Goal: Book appointment/travel/reservation

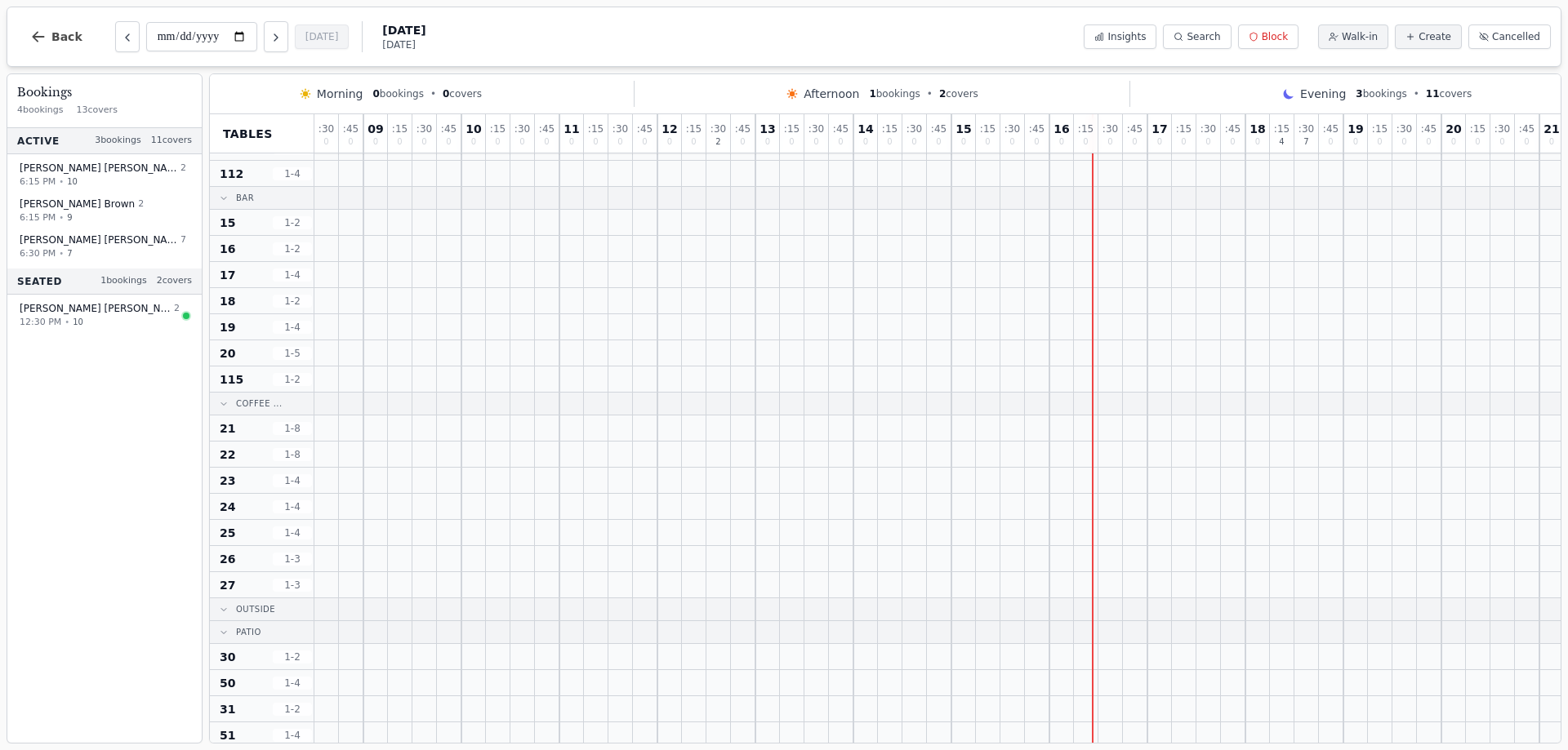
click at [1094, 697] on div ": 30 0 : 45 0 09 0 : 15 0 : 30 0 : 45 0 10 0 : 15 0 : 30 0 : 45 0 11 0 : 15 0 :…" at bounding box center [1000, 398] width 1372 height 1381
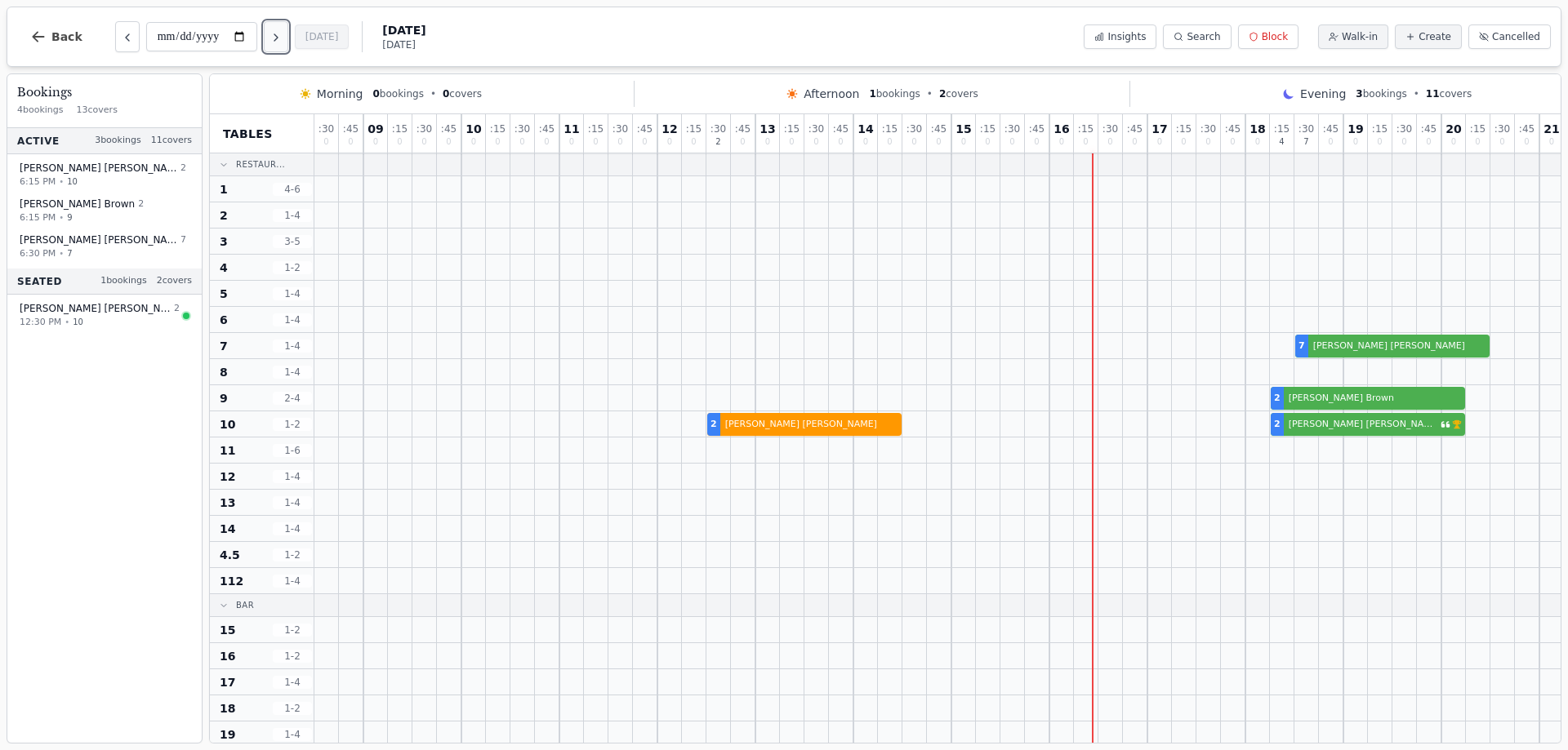
click at [281, 41] on icon "Next day" at bounding box center [276, 37] width 13 height 13
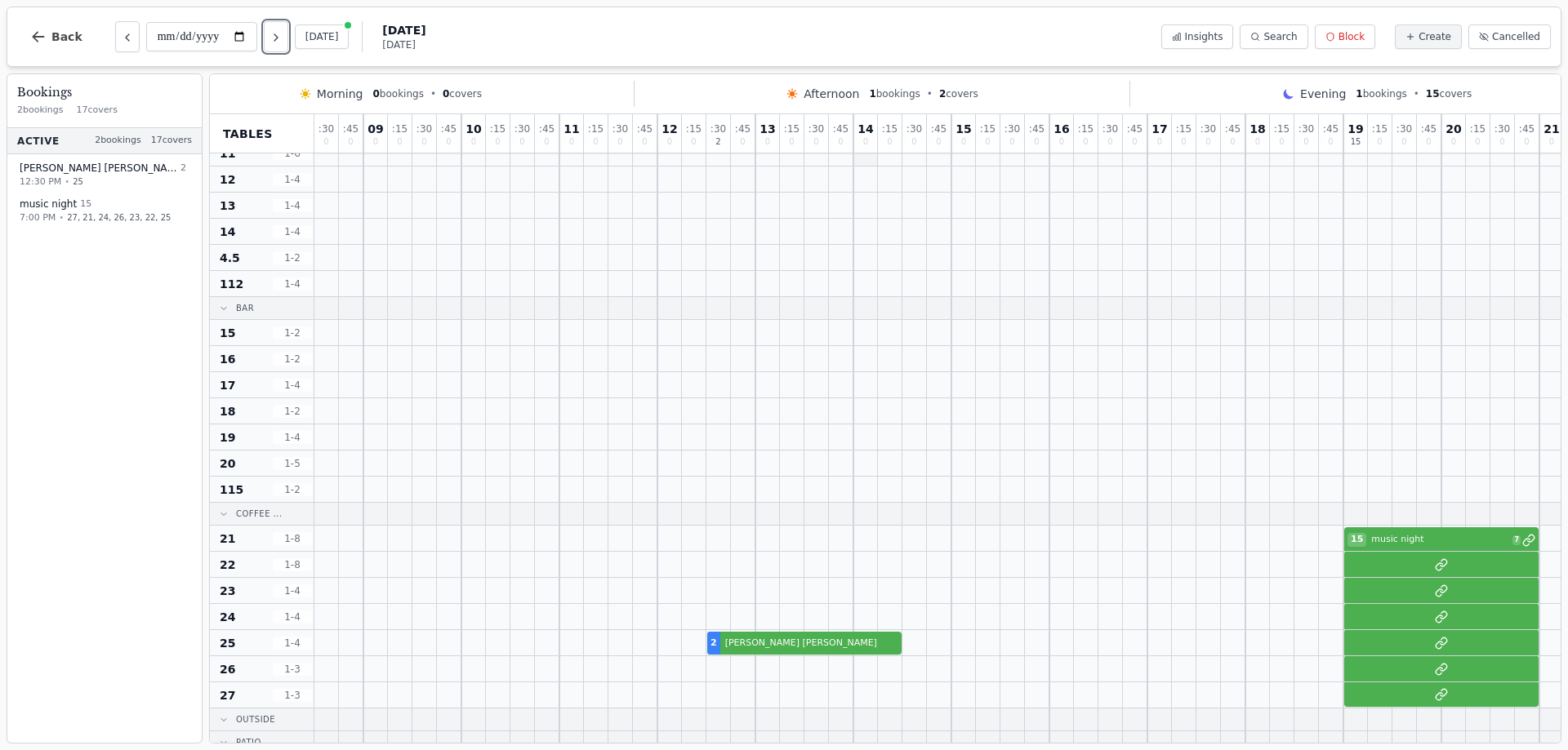
scroll to position [326, 0]
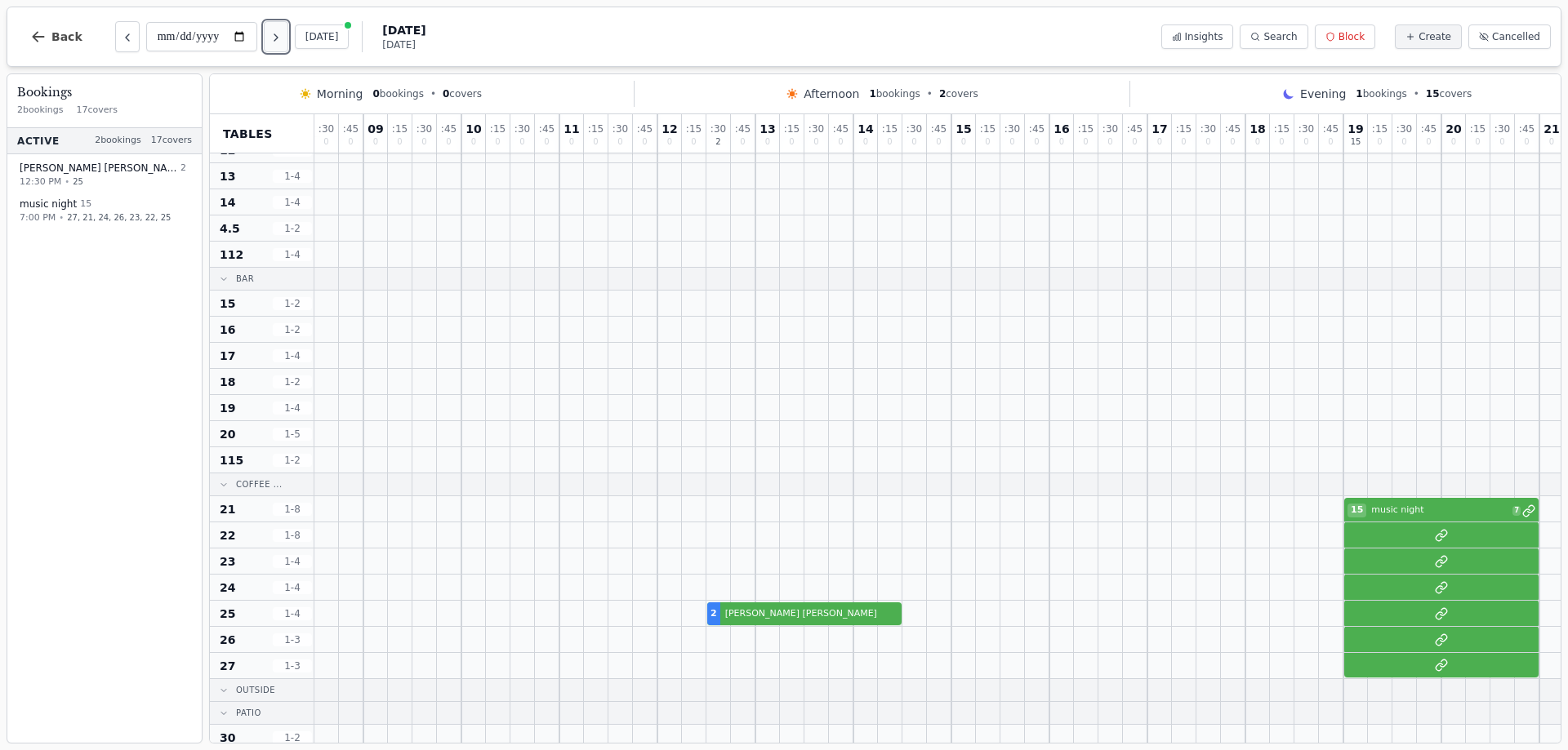
click at [287, 30] on button "Next day" at bounding box center [276, 36] width 25 height 31
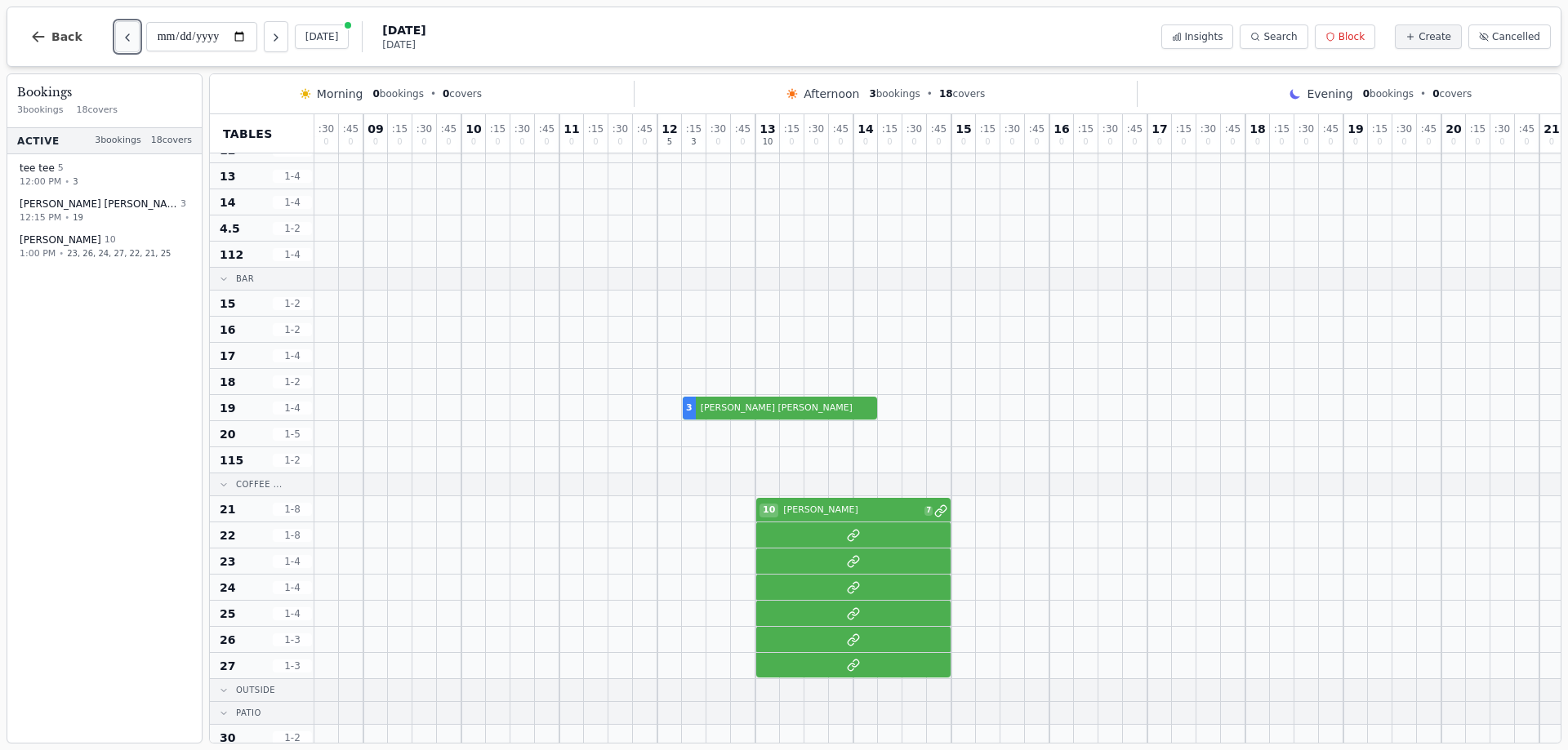
click at [129, 34] on button "Previous day" at bounding box center [127, 36] width 25 height 31
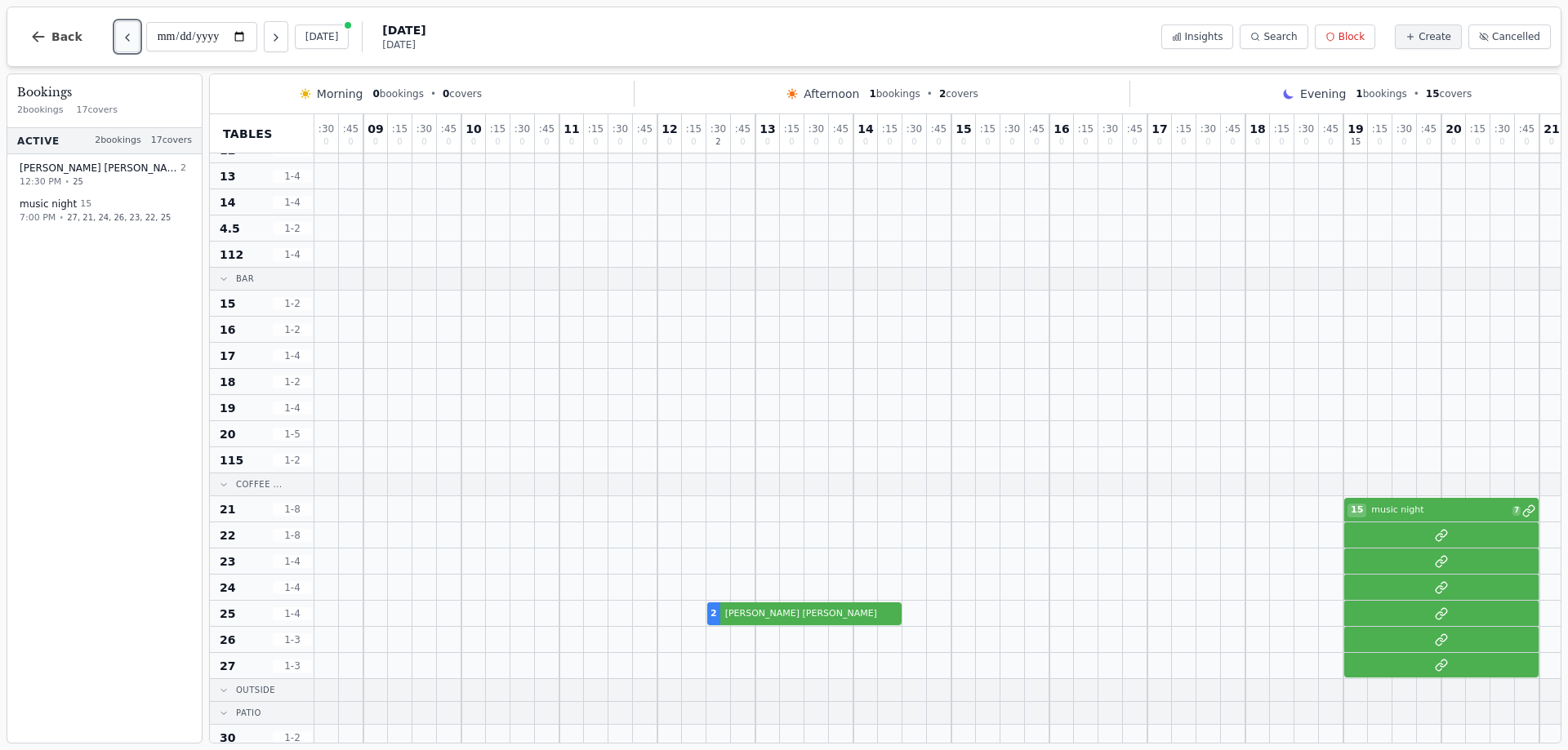
click at [129, 34] on button "Previous day" at bounding box center [127, 36] width 25 height 31
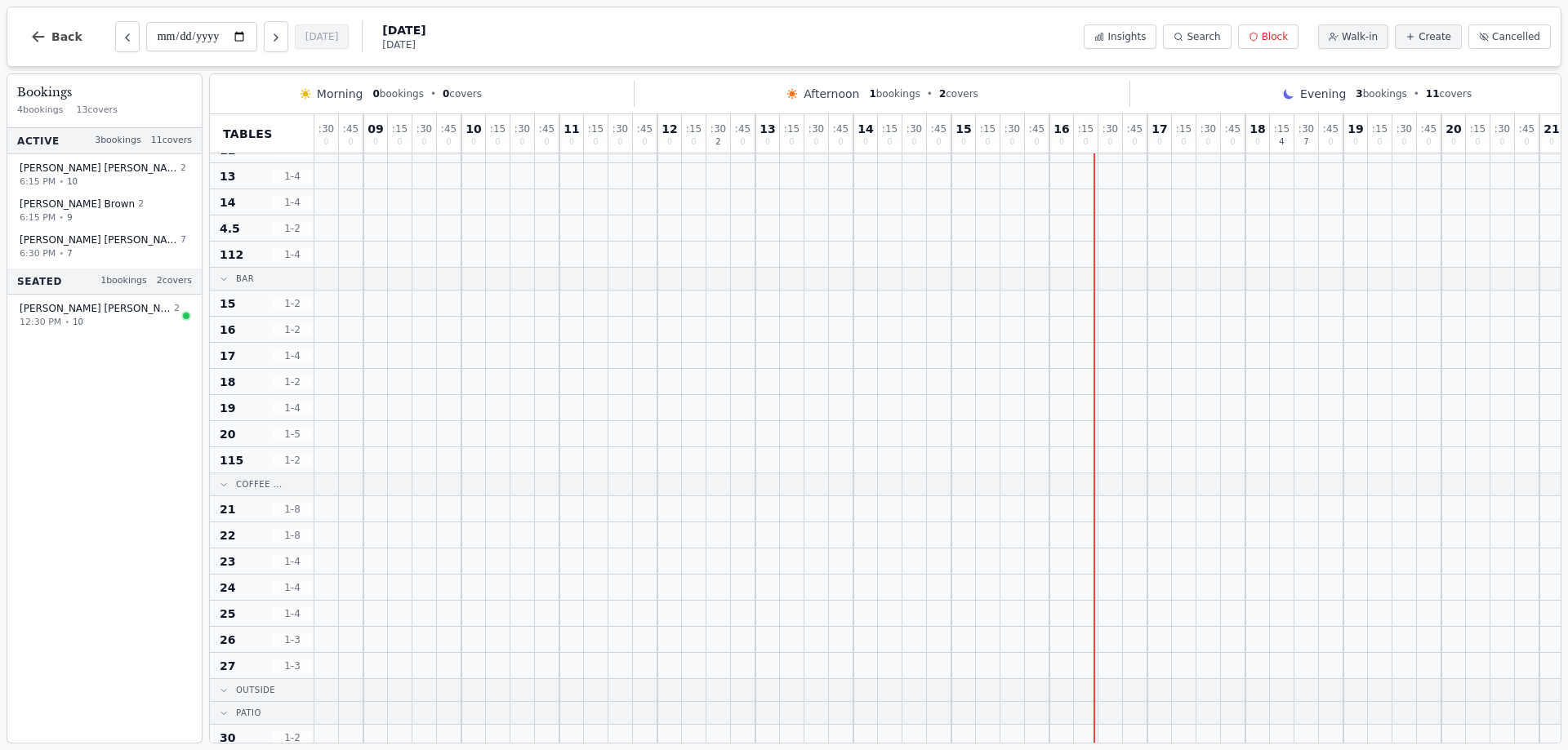
click at [133, 34] on div "**********" at bounding box center [239, 36] width 249 height 31
click at [133, 34] on button "Previous day" at bounding box center [127, 36] width 25 height 31
type input "**********"
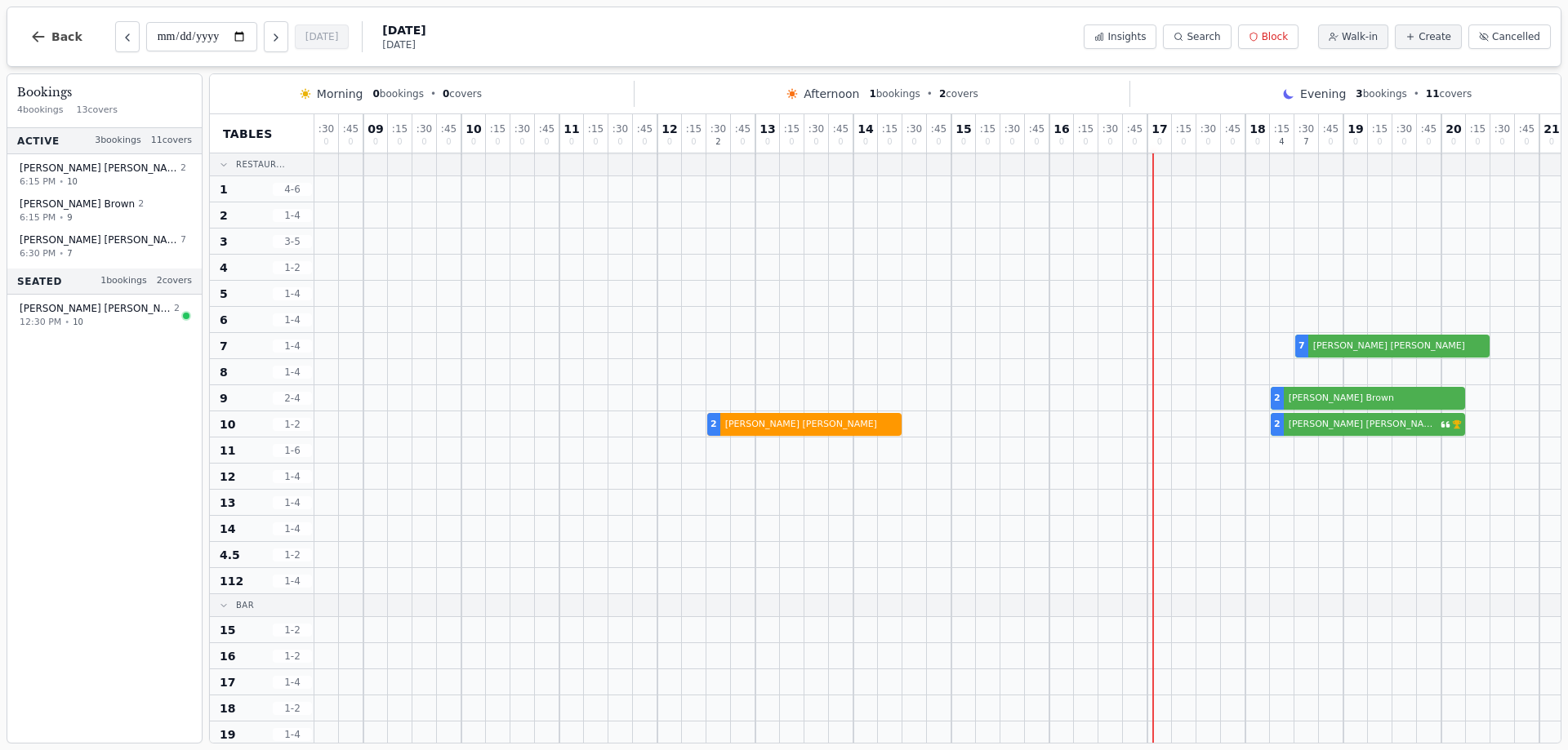
click at [622, 248] on div at bounding box center [621, 241] width 25 height 26
click at [48, 39] on button "Back" at bounding box center [56, 36] width 79 height 39
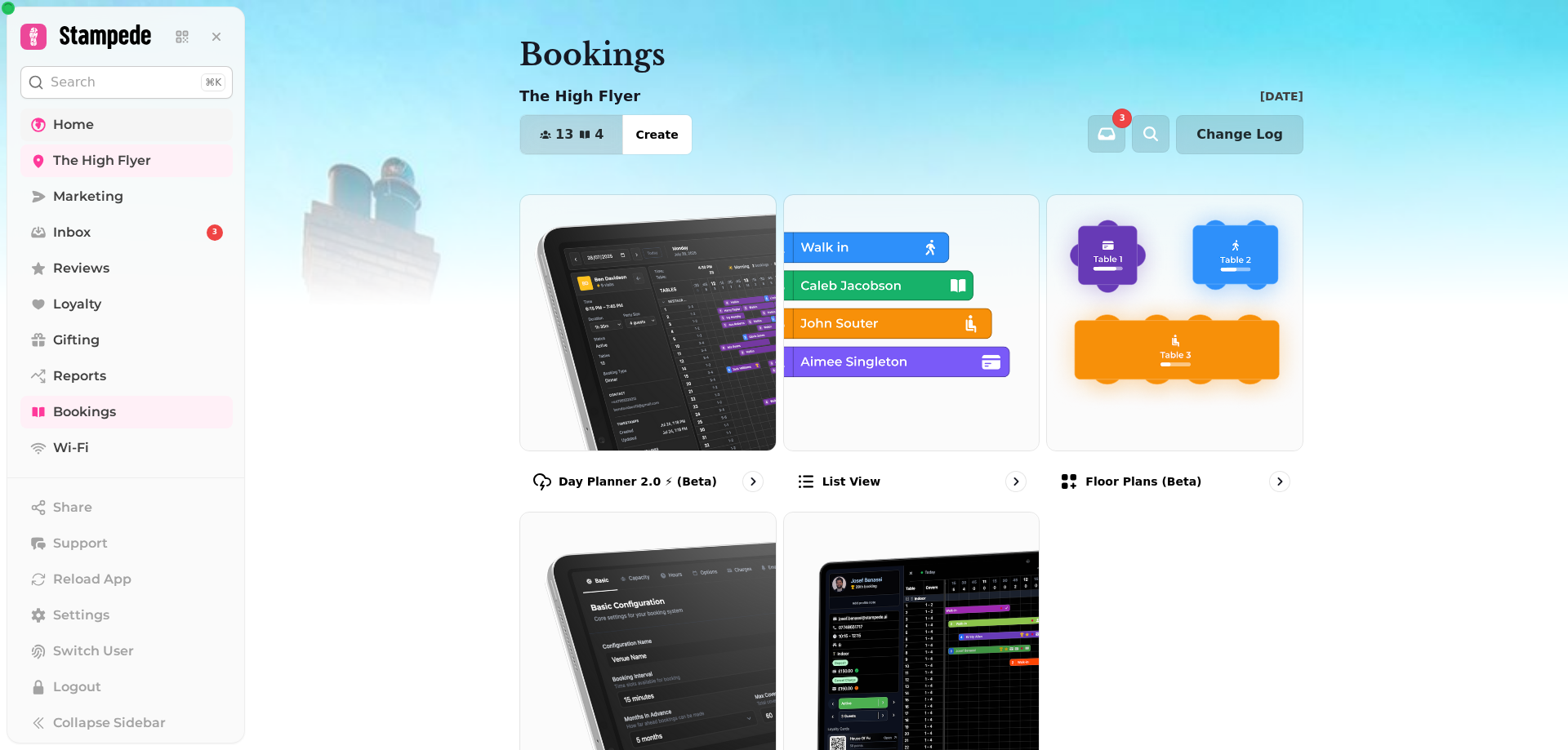
click at [93, 123] on span "Home" at bounding box center [73, 125] width 41 height 19
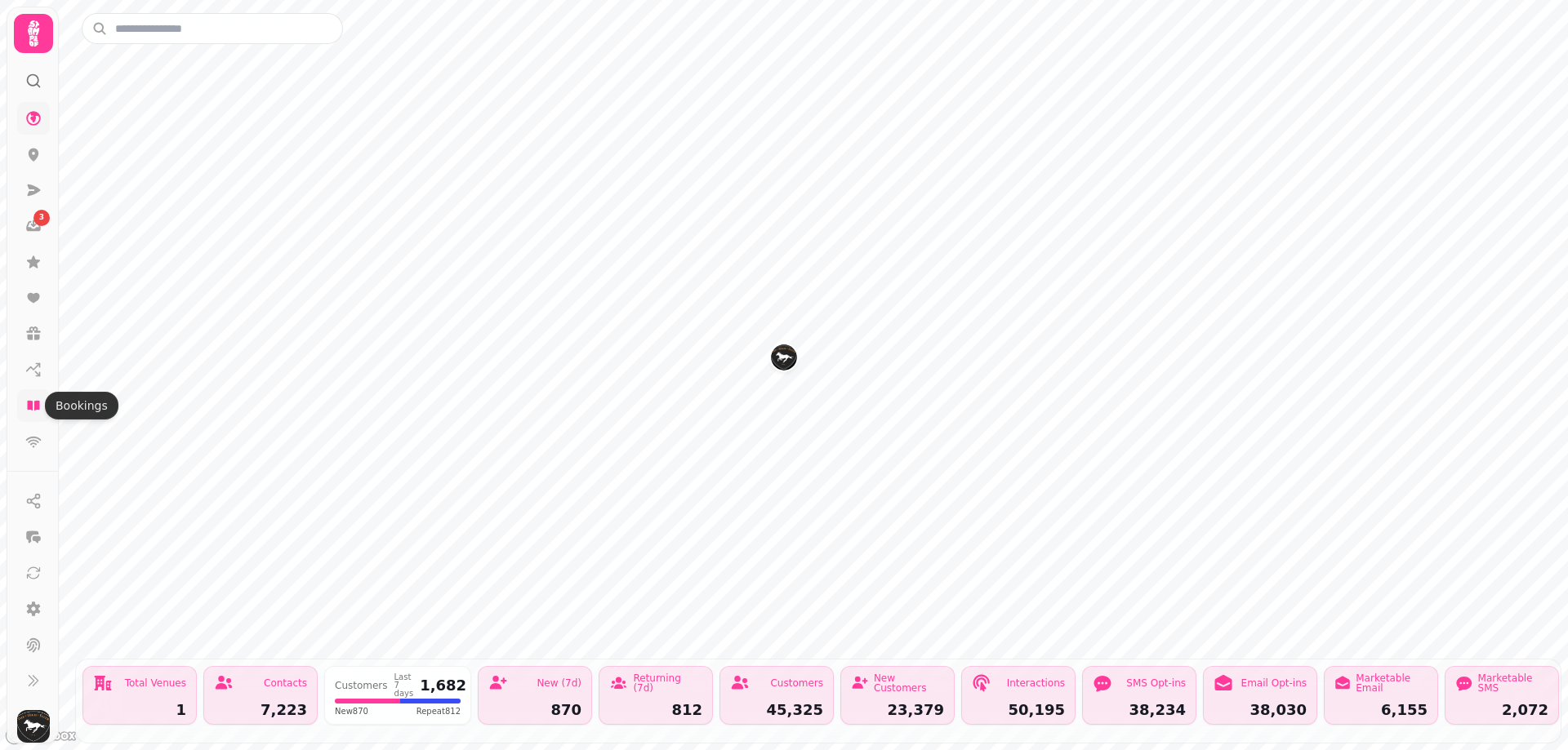
click at [36, 409] on icon at bounding box center [33, 405] width 12 height 10
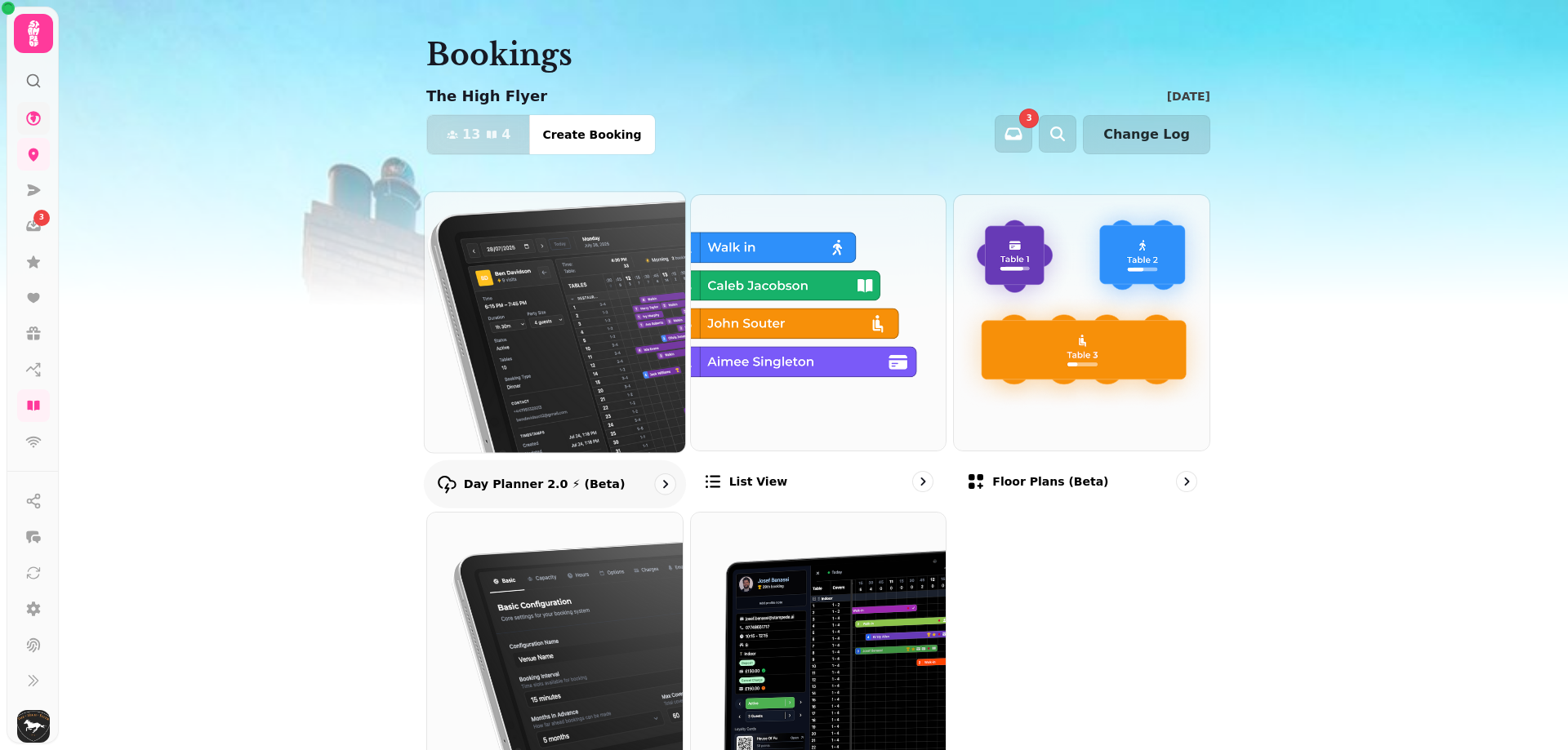
click at [573, 365] on img at bounding box center [555, 322] width 287 height 287
